Goal: Task Accomplishment & Management: Use online tool/utility

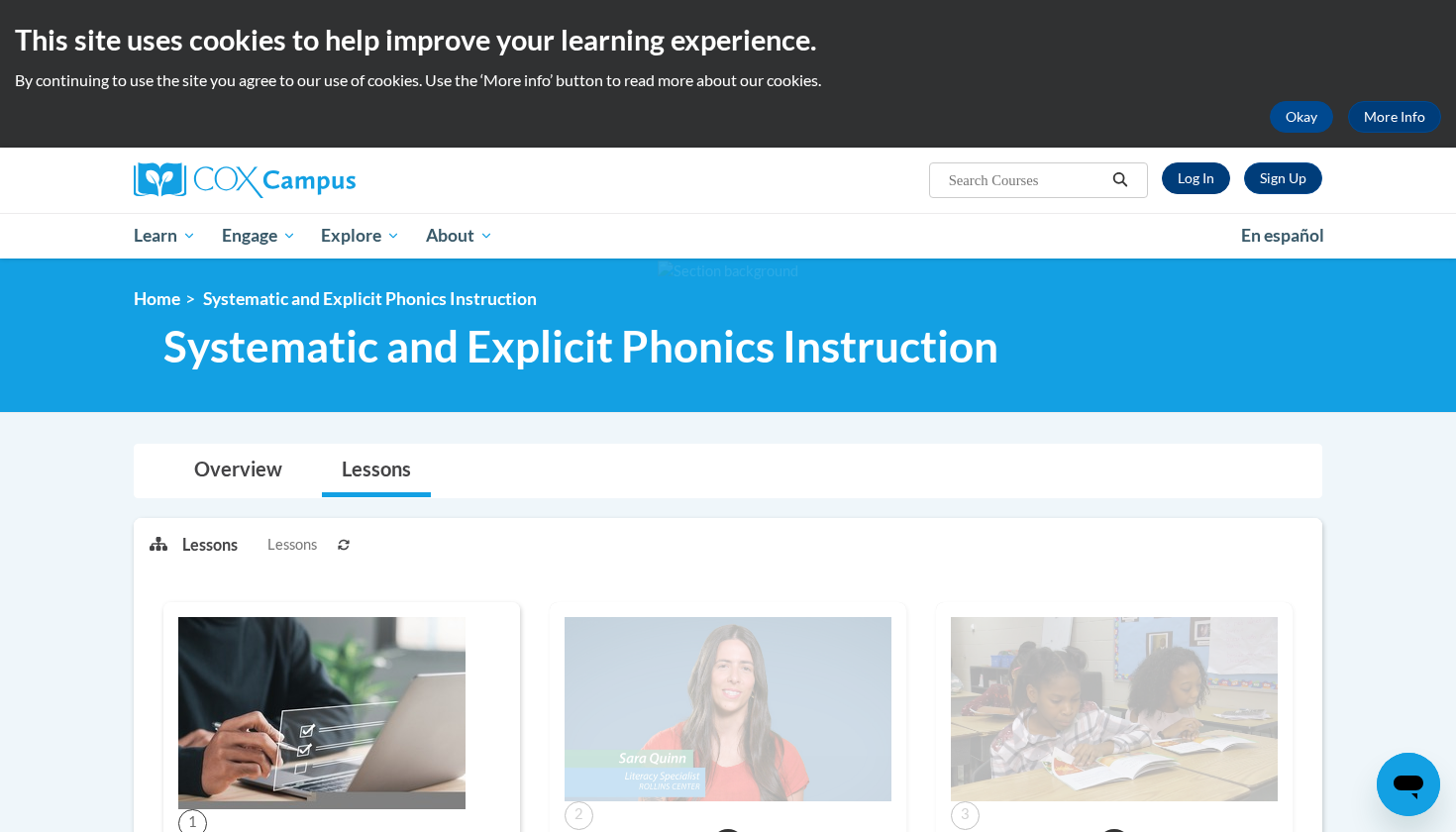
click at [1188, 178] on link "Log In" at bounding box center [1195, 178] width 68 height 32
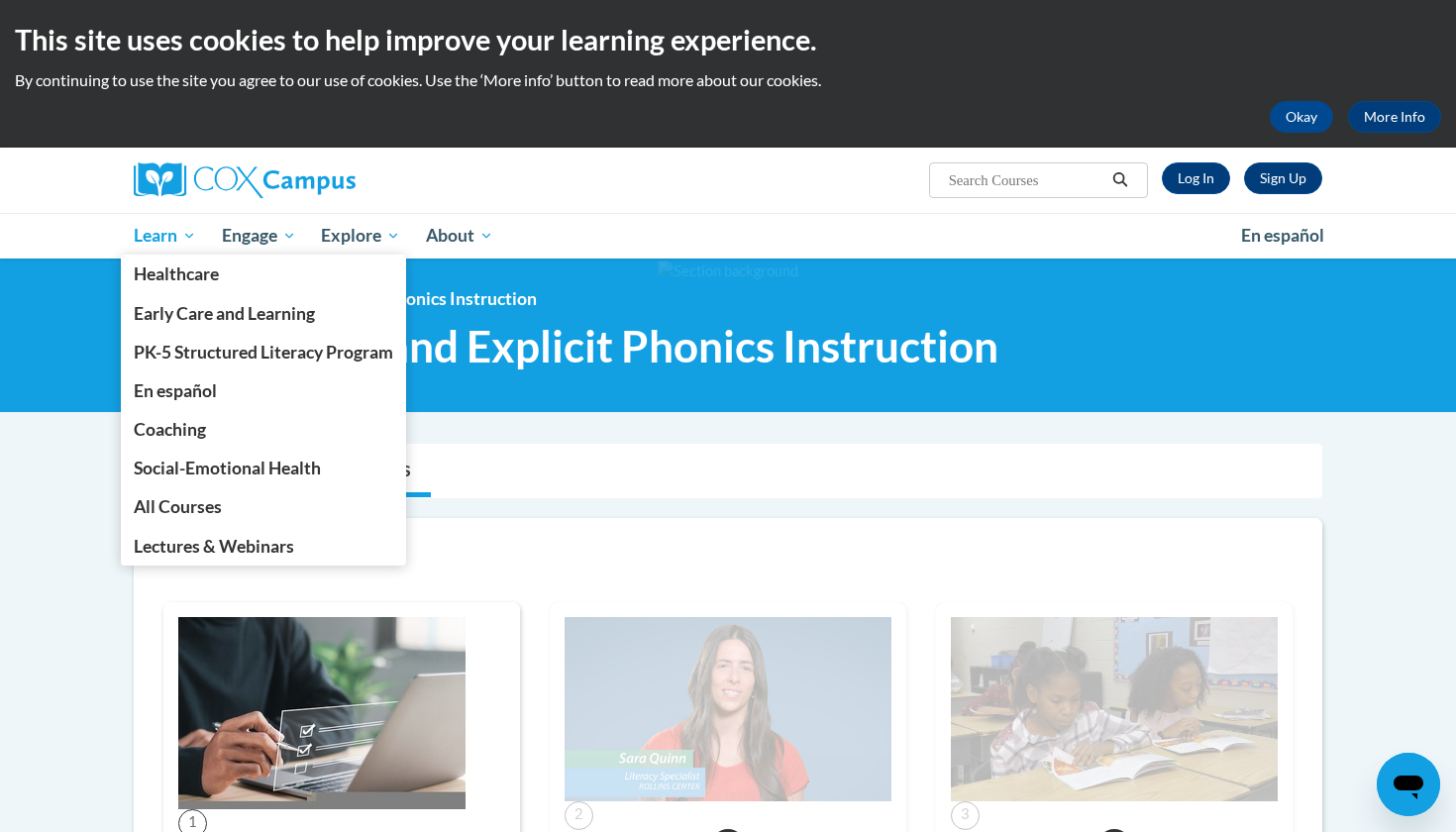
click at [153, 233] on span "Learn" at bounding box center [165, 236] width 62 height 24
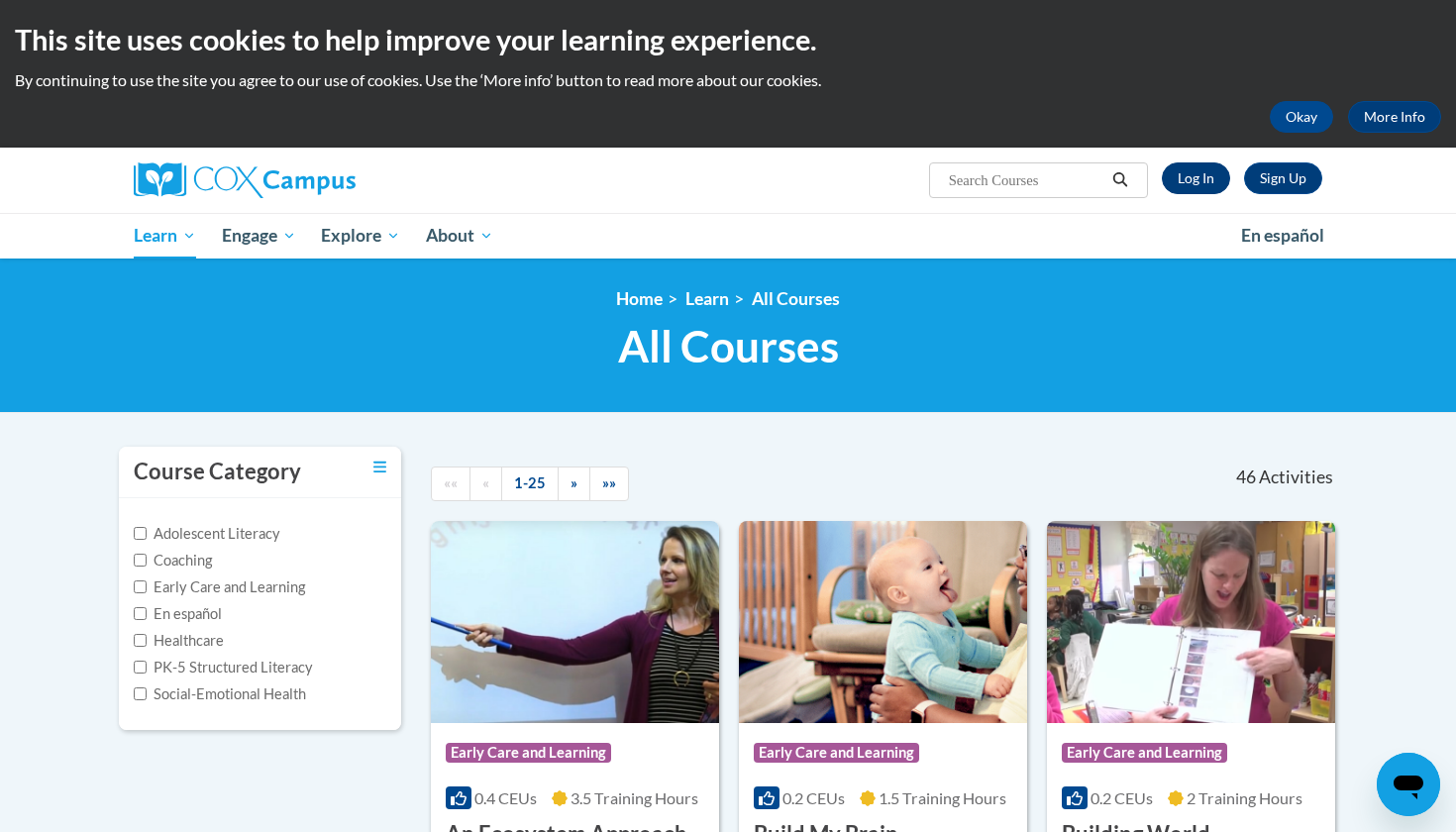
click at [1199, 173] on link "Log In" at bounding box center [1195, 178] width 68 height 32
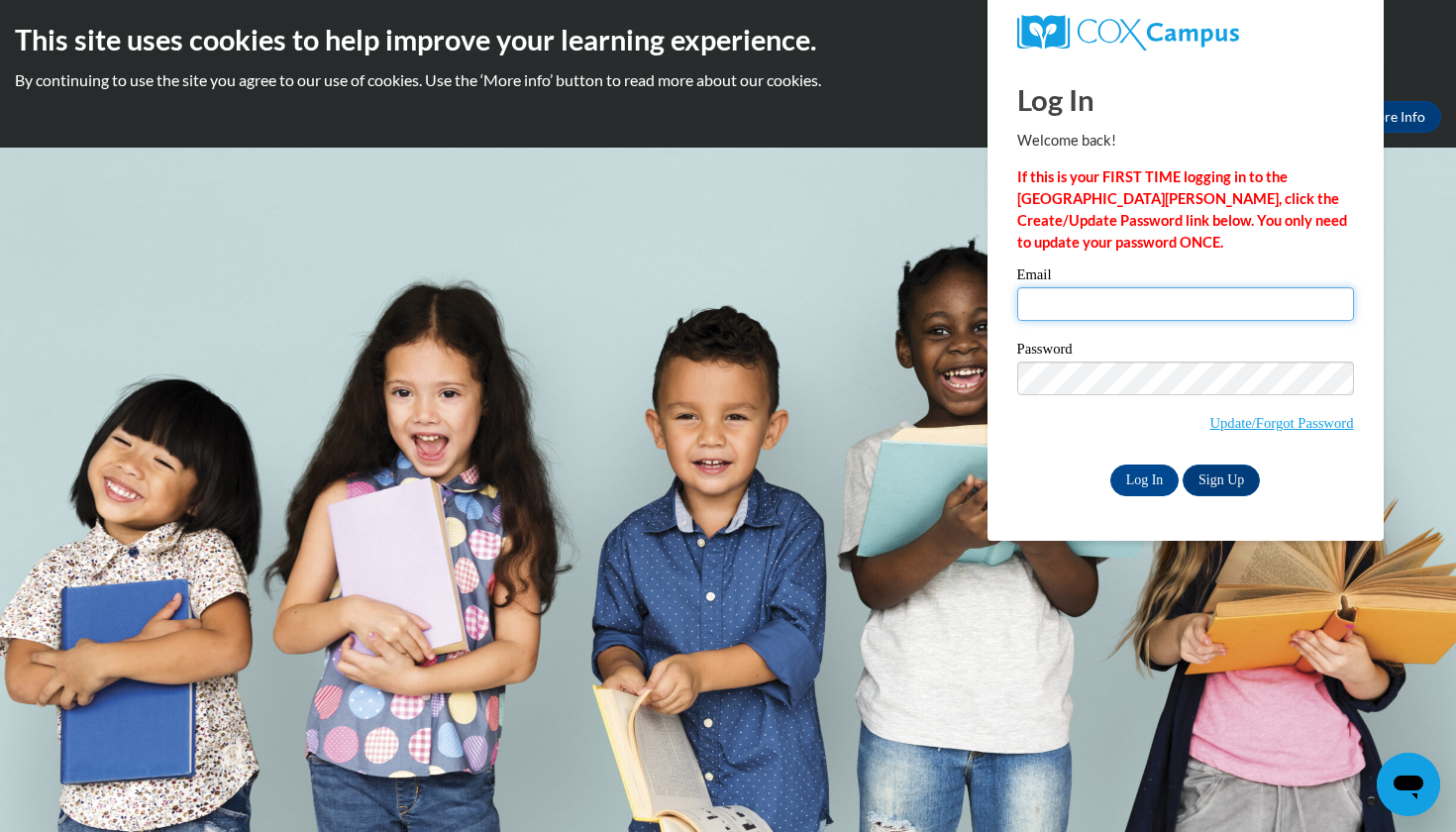
type input "sefreeman6@crimson.UA.edu"
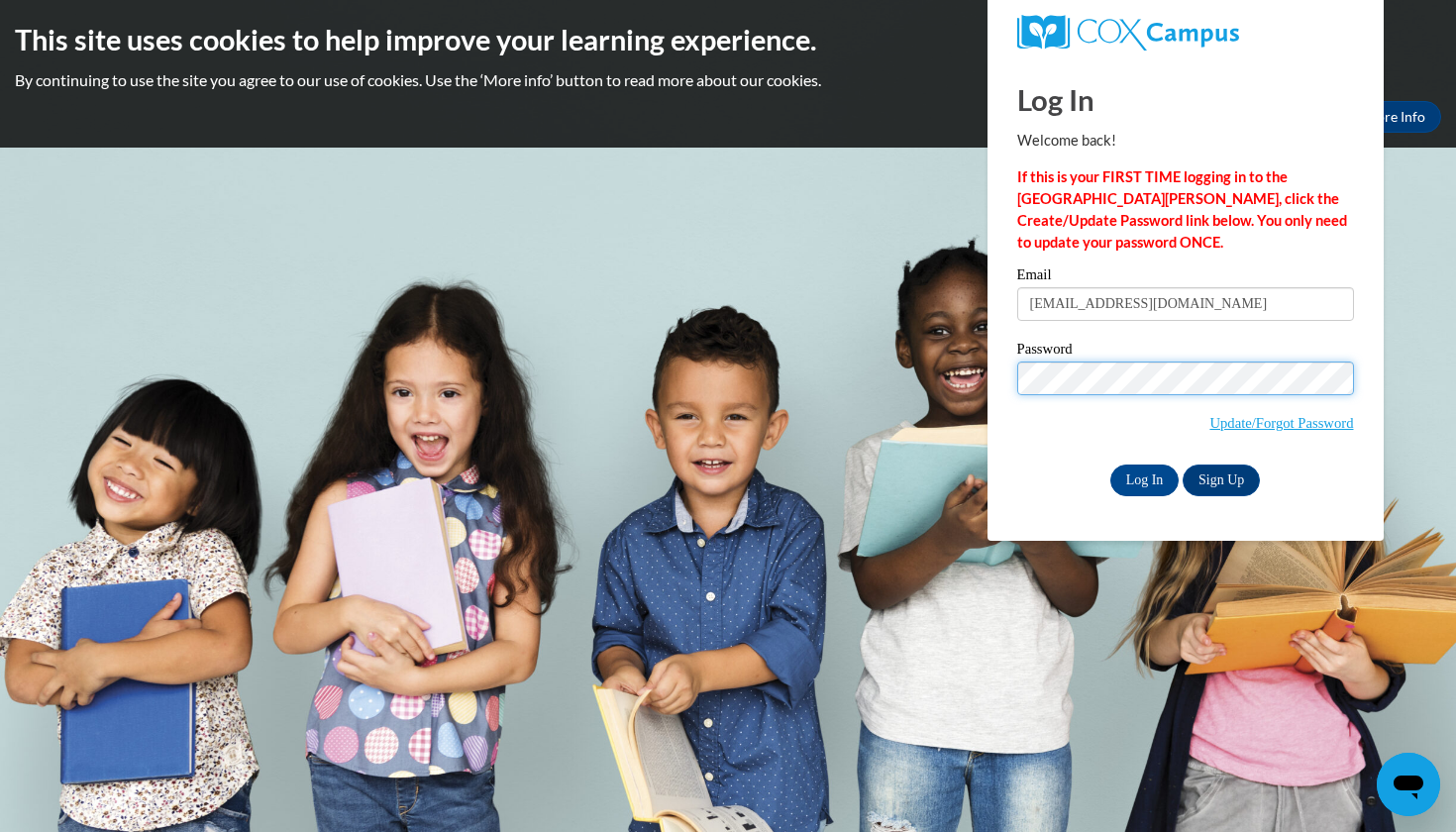
click at [1143, 476] on input "Log In" at bounding box center [1145, 480] width 69 height 32
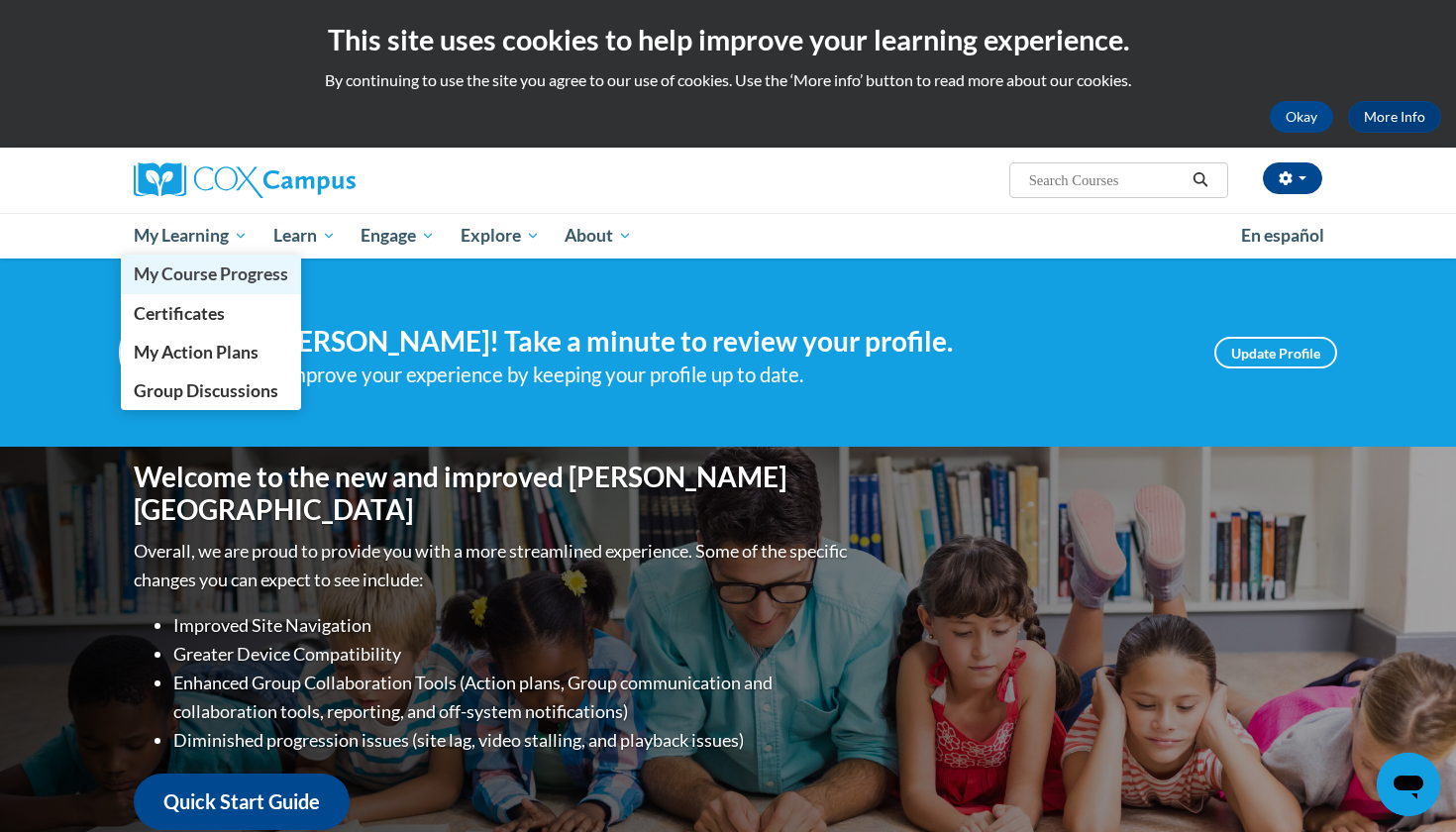
click at [183, 265] on span "My Course Progress" at bounding box center [211, 274] width 155 height 21
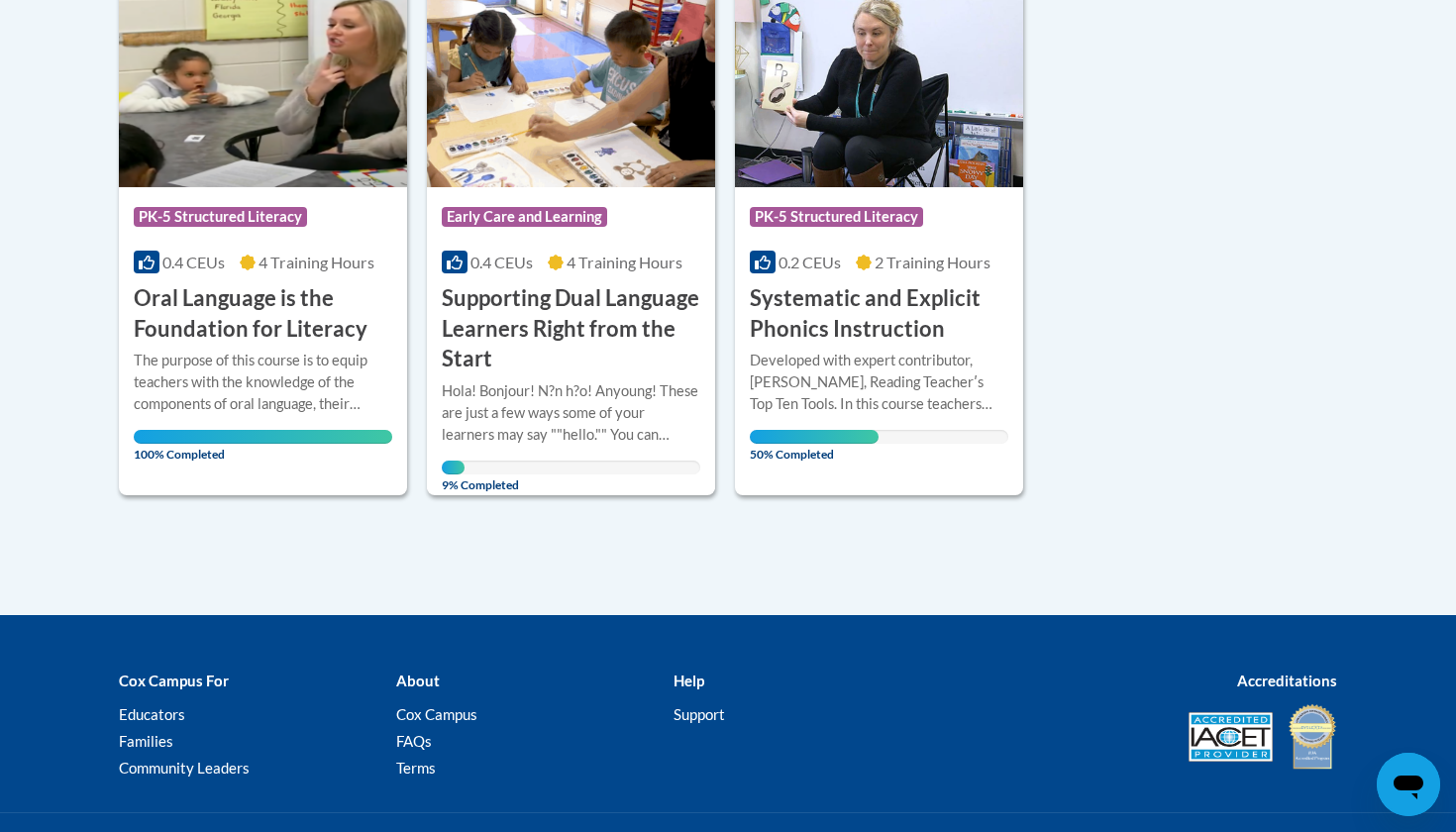
scroll to position [1599, 0]
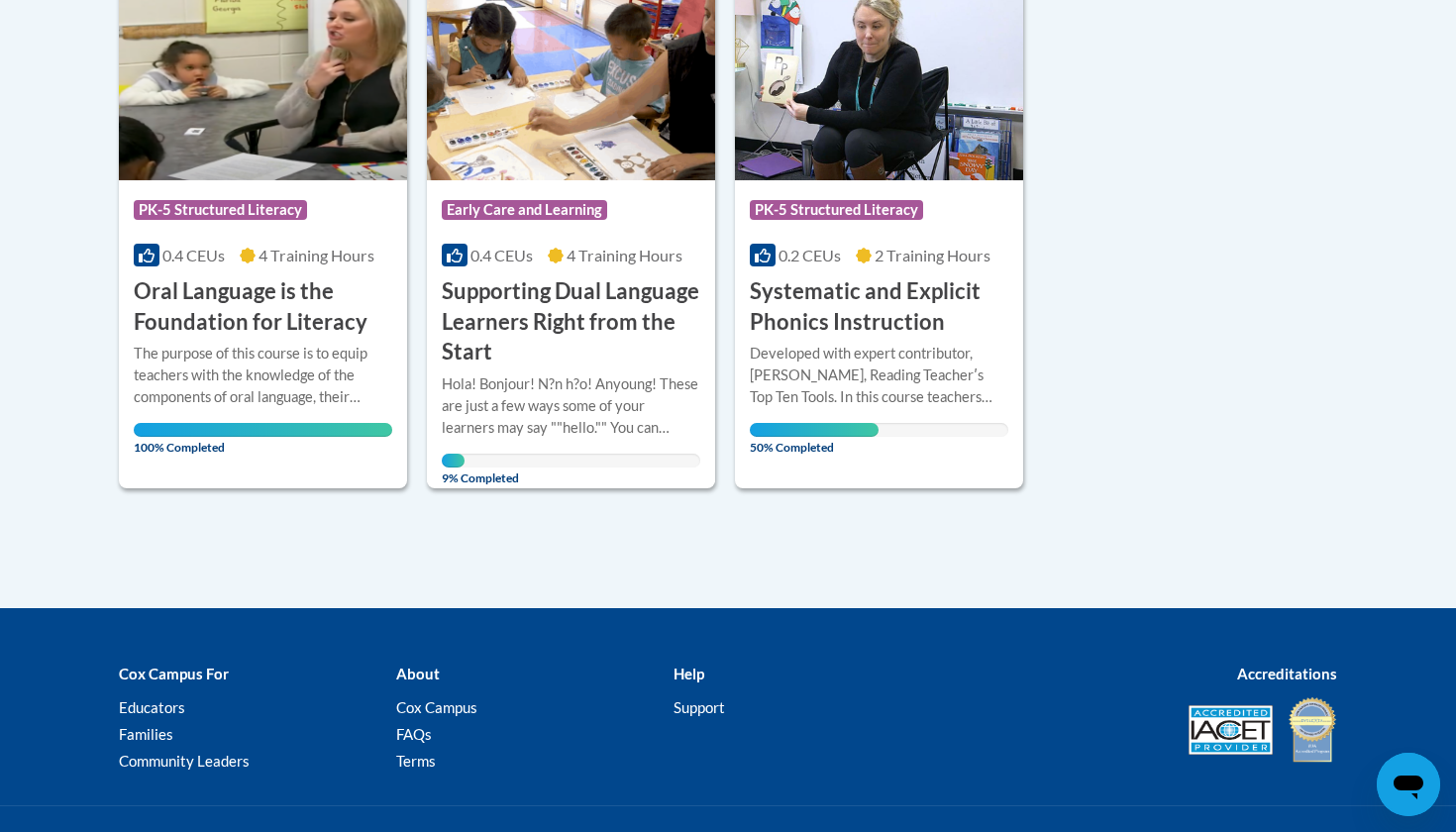
click at [841, 277] on h3 "Systematic and Explicit Phonics Instruction" at bounding box center [879, 307] width 259 height 61
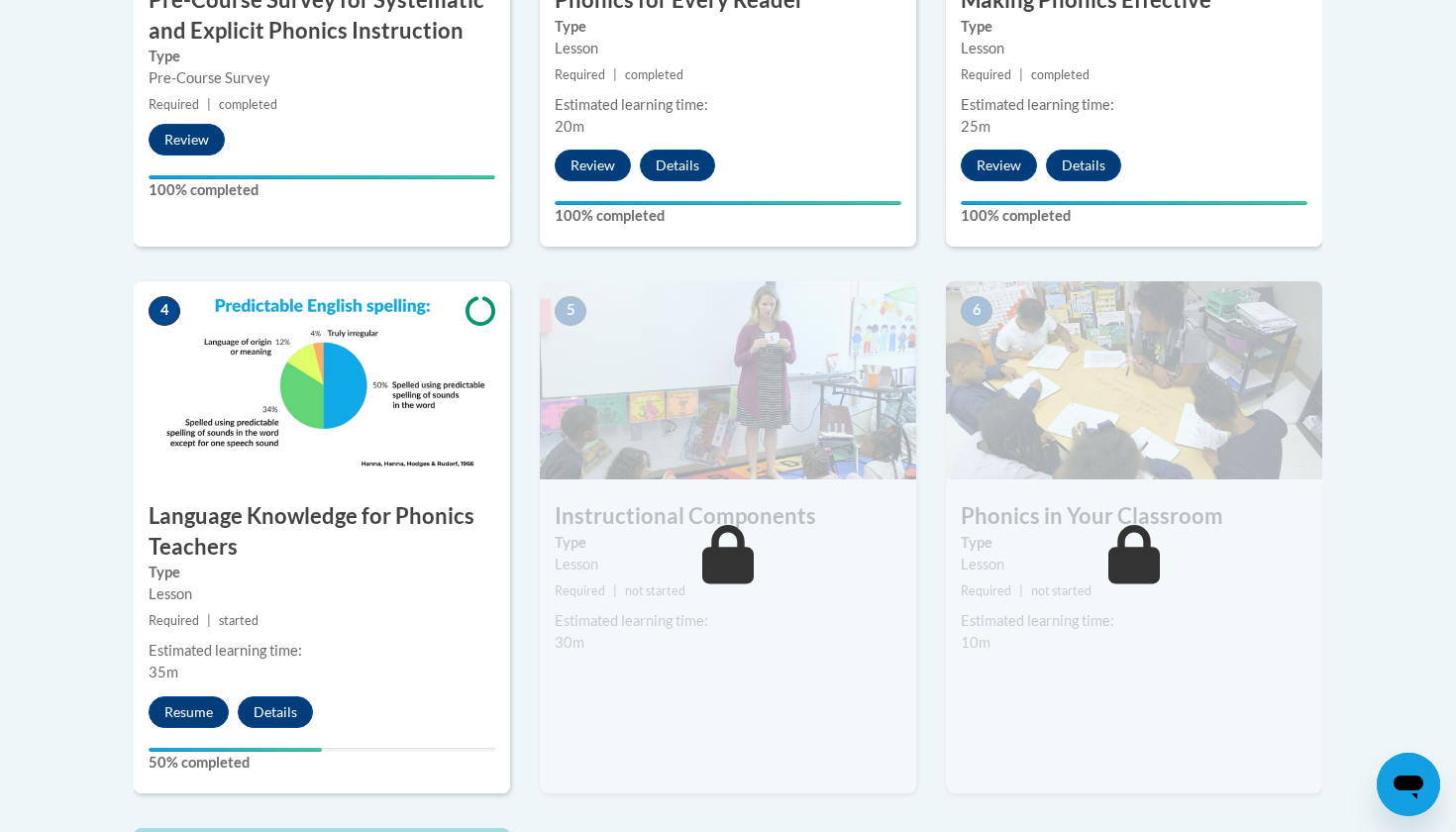
scroll to position [924, 0]
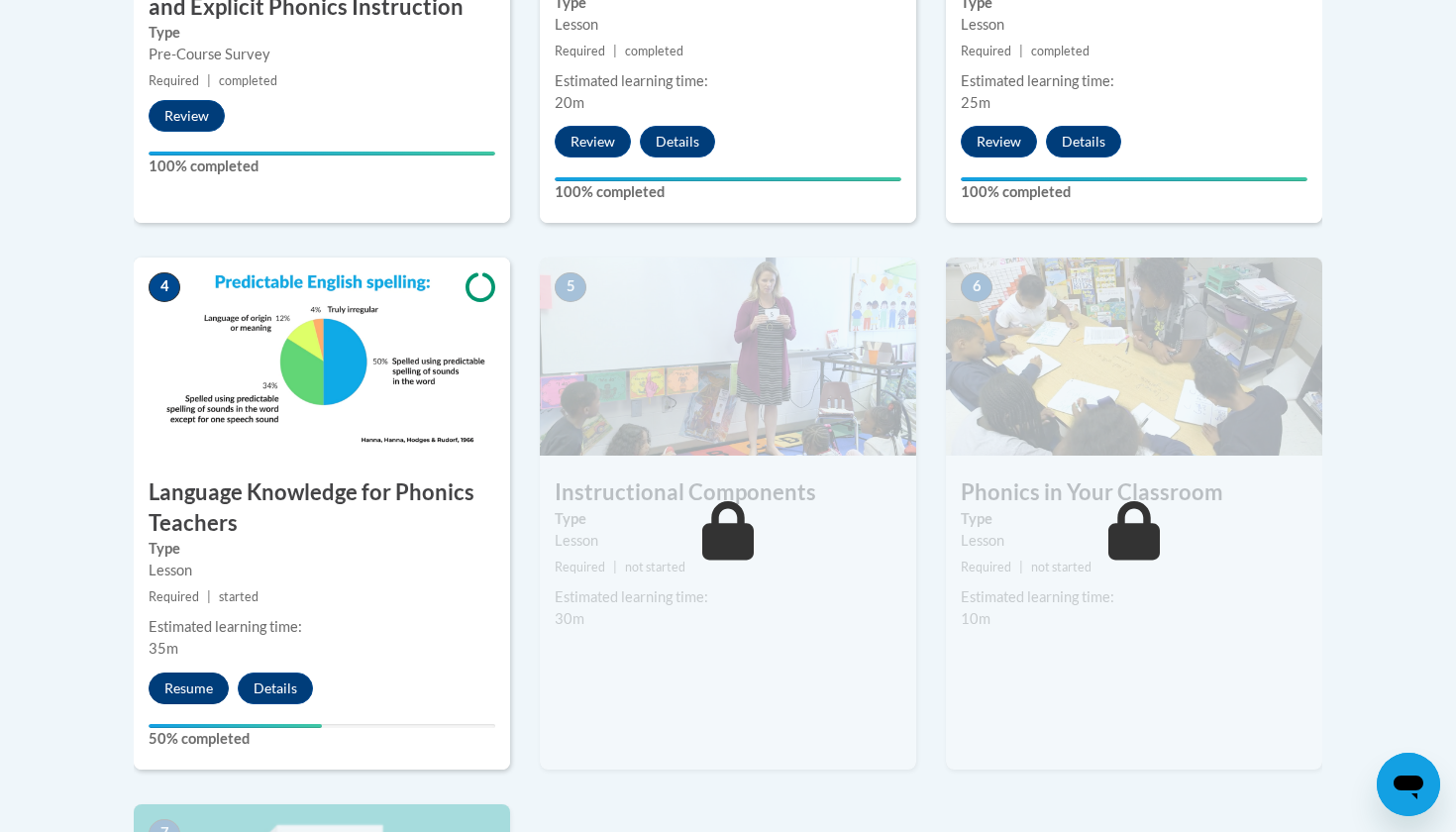
click at [186, 693] on button "Resume" at bounding box center [188, 688] width 80 height 32
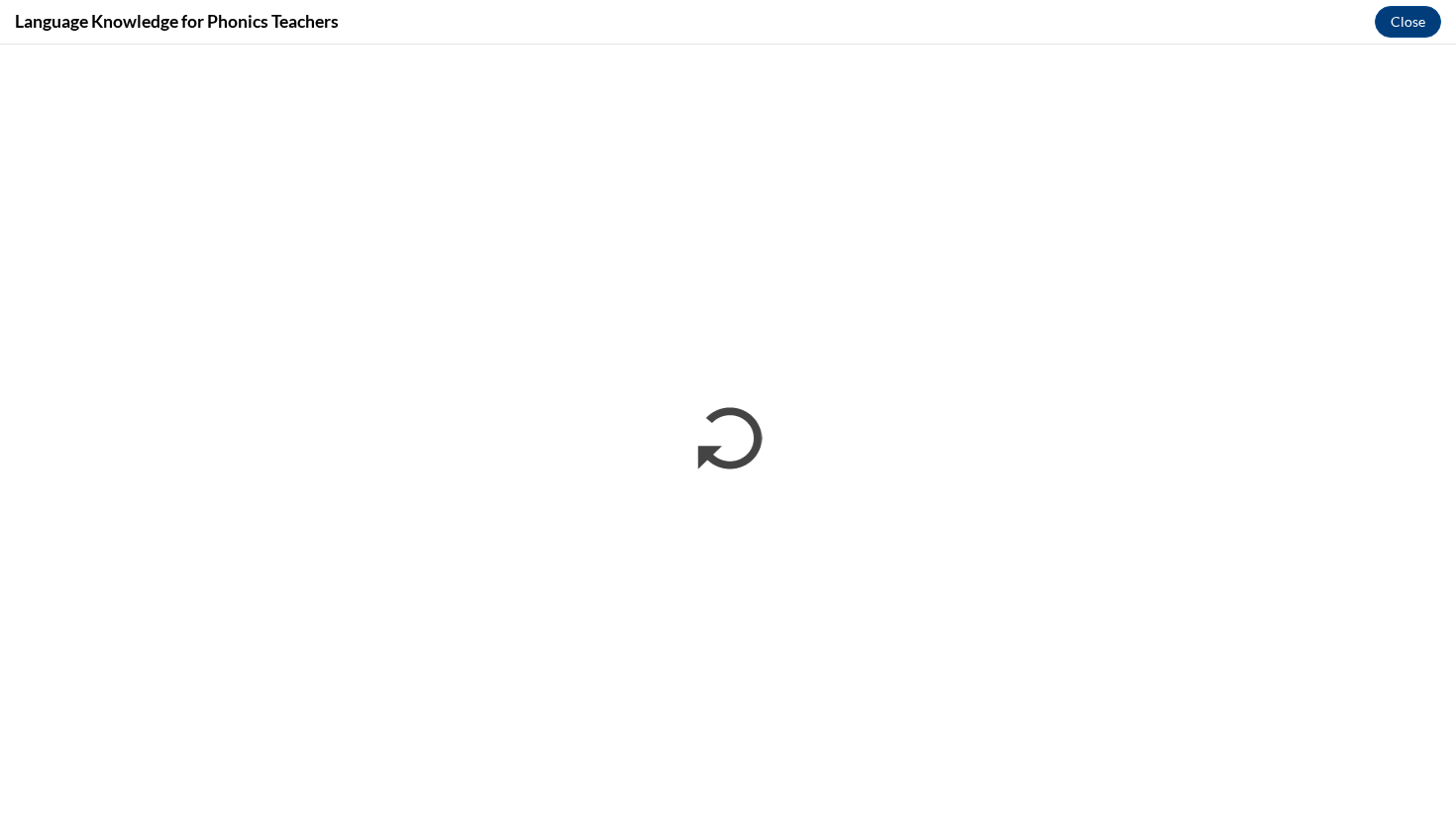
scroll to position [0, 0]
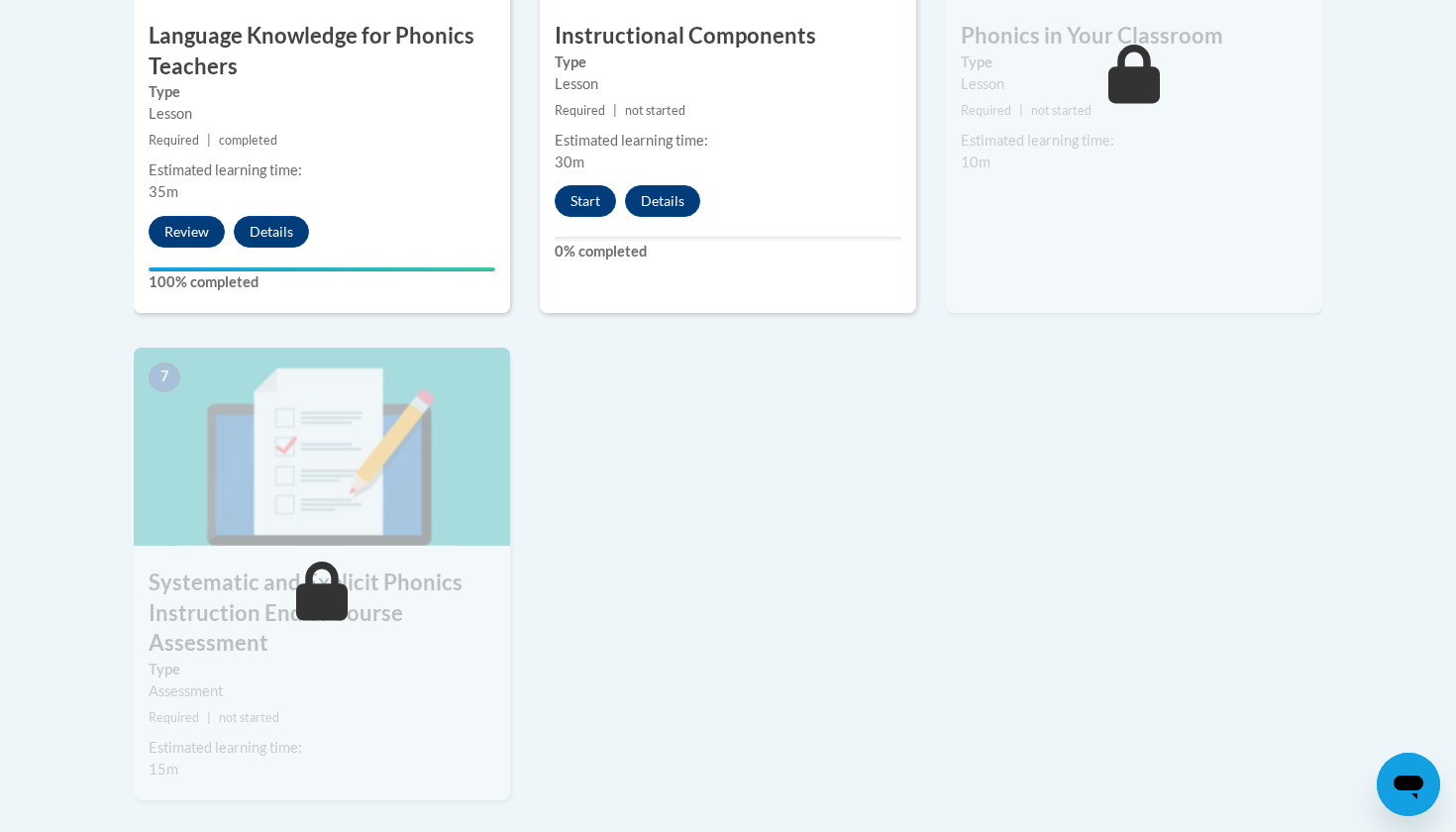
scroll to position [963, 0]
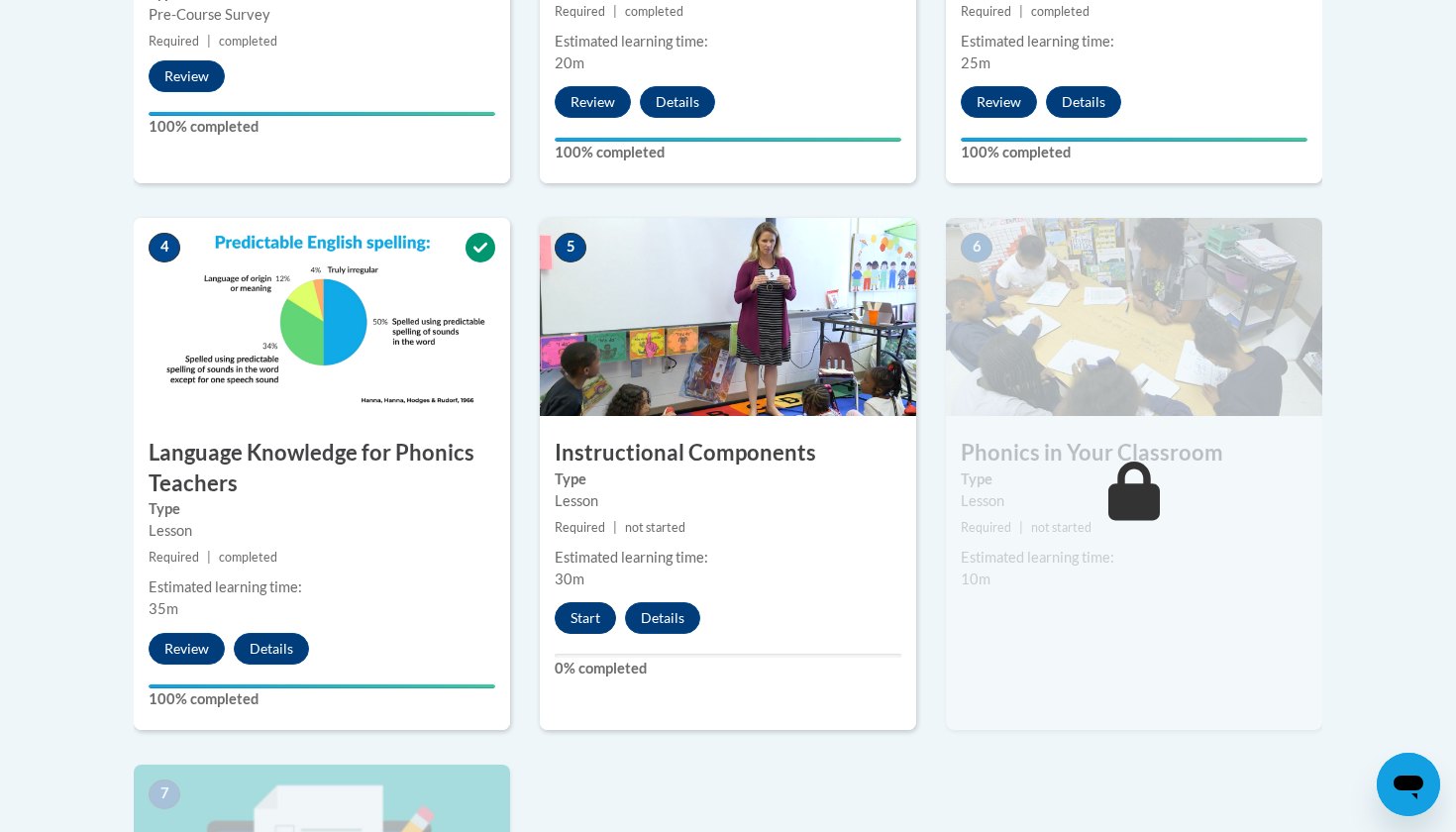
click at [580, 603] on button "Start" at bounding box center [585, 618] width 61 height 32
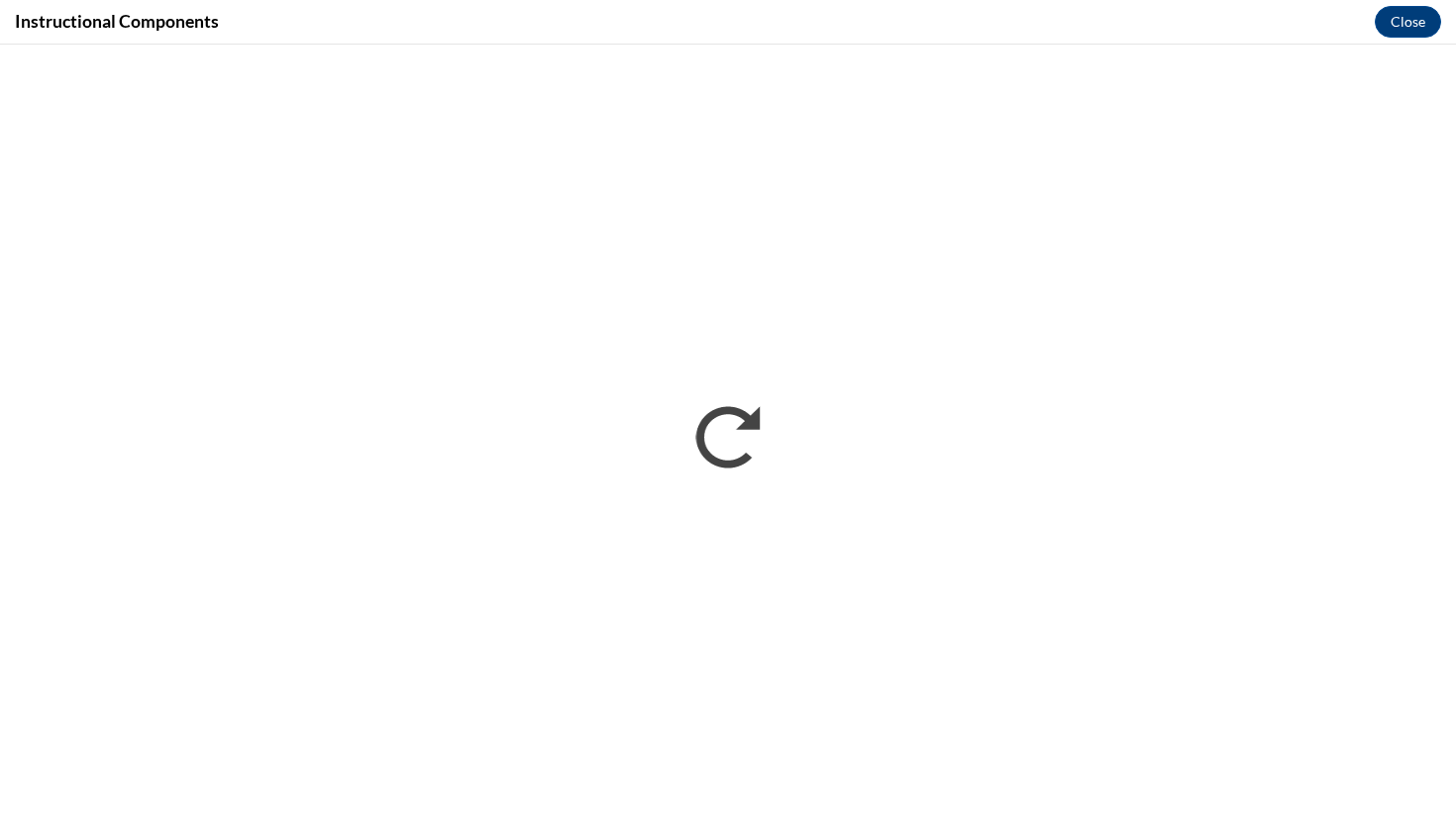
scroll to position [0, 0]
